Goal: Task Accomplishment & Management: Use online tool/utility

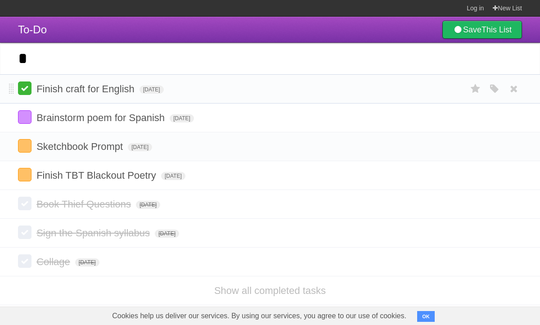
click at [30, 94] on label at bounding box center [24, 87] width 13 height 13
click at [61, 65] on input "*" at bounding box center [270, 58] width 540 height 31
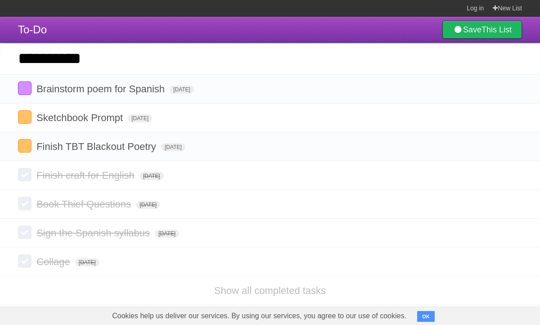
type input "**********"
click input "*********" at bounding box center [0, 0] width 0 height 0
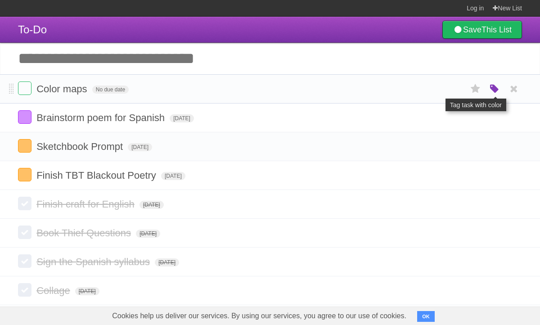
click at [491, 89] on icon "button" at bounding box center [494, 89] width 13 height 12
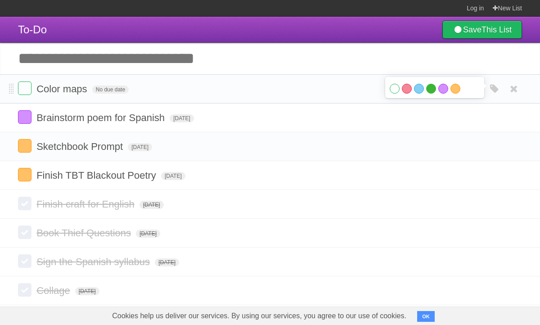
click at [432, 92] on label "Green" at bounding box center [431, 89] width 10 height 10
click at [110, 90] on span "No due date" at bounding box center [110, 89] width 36 height 8
click at [194, 117] on span "[DATE]" at bounding box center [182, 118] width 24 height 8
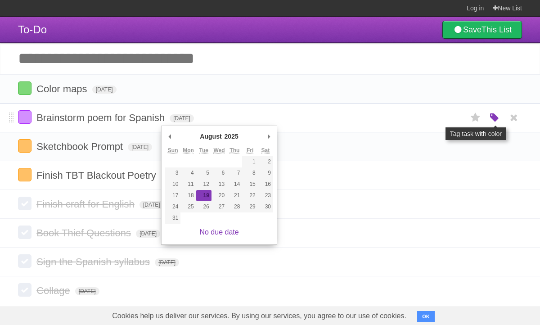
click at [491, 119] on icon "button" at bounding box center [494, 118] width 13 height 12
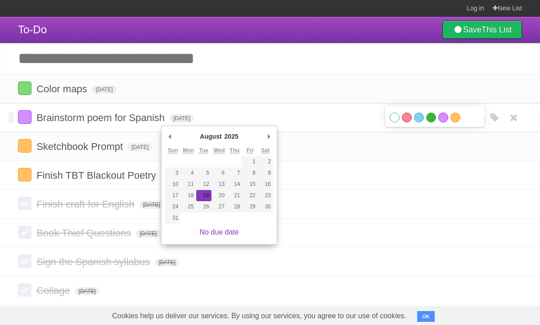
click at [428, 118] on label "Green" at bounding box center [431, 117] width 10 height 10
click at [116, 94] on span "[DATE]" at bounding box center [104, 89] width 24 height 8
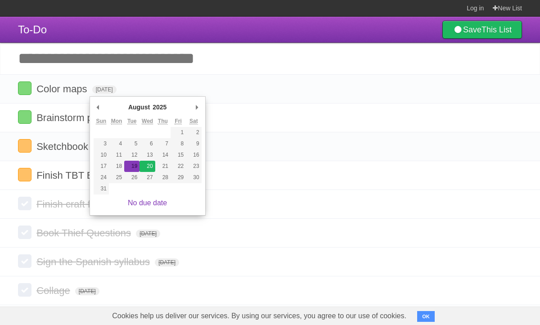
type span "[DATE]"
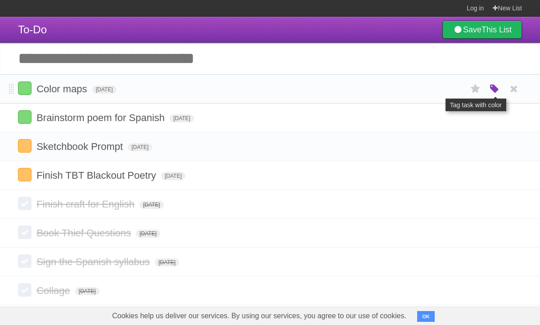
click at [493, 90] on icon "button" at bounding box center [494, 89] width 13 height 12
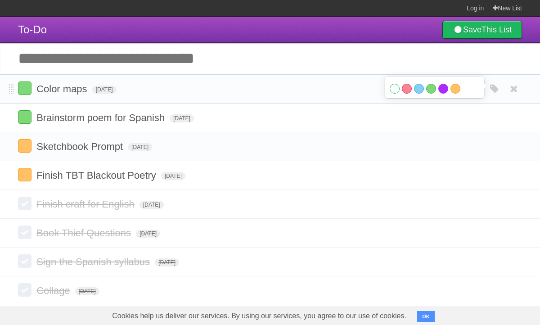
click at [442, 88] on label "Purple" at bounding box center [443, 89] width 10 height 10
click at [275, 36] on header "To-Do Save This List" at bounding box center [270, 30] width 540 height 26
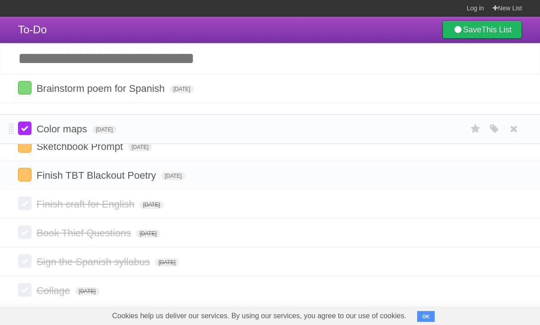
drag, startPoint x: 12, startPoint y: 91, endPoint x: 19, endPoint y: 129, distance: 39.0
